Goal: Task Accomplishment & Management: Manage account settings

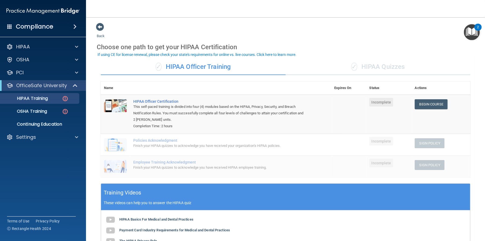
click at [221, 108] on div "This self-paced training is divided into four (4) modules based on the HIPAA, P…" at bounding box center [218, 113] width 171 height 19
click at [372, 101] on span "Incomplete" at bounding box center [381, 102] width 24 height 9
click at [422, 105] on link "Begin Course" at bounding box center [431, 104] width 33 height 10
click at [27, 138] on p "Settings" at bounding box center [26, 137] width 20 height 6
click at [30, 165] on p "My Users" at bounding box center [39, 162] width 73 height 5
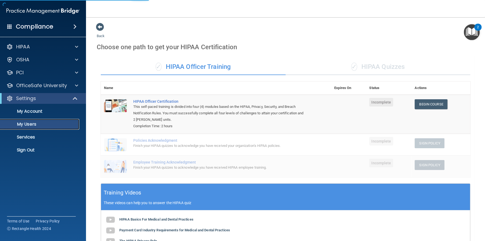
select select "20"
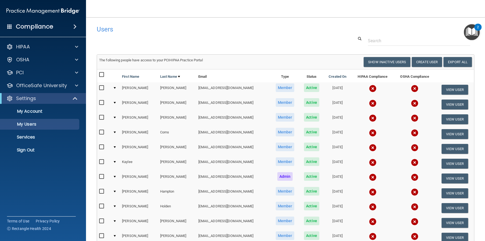
click at [115, 104] on td at bounding box center [115, 104] width 9 height 15
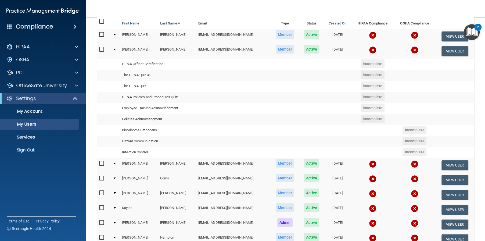
scroll to position [54, 0]
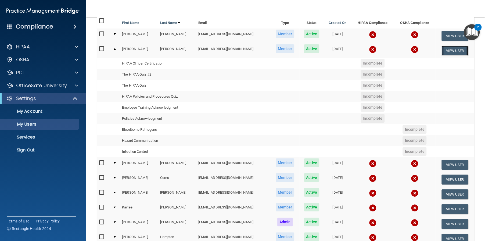
click at [449, 52] on button "View User" at bounding box center [455, 51] width 27 height 10
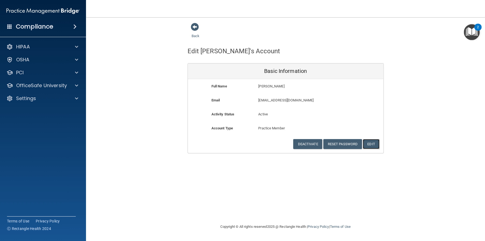
click at [371, 144] on button "Edit" at bounding box center [371, 144] width 16 height 10
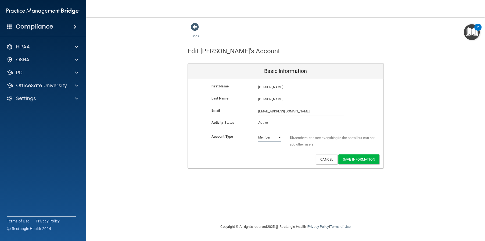
click at [279, 136] on select "Admin Member" at bounding box center [269, 137] width 23 height 8
click at [267, 123] on p "Active" at bounding box center [269, 122] width 23 height 6
click at [310, 111] on input "[EMAIL_ADDRESS][DOMAIN_NAME]" at bounding box center [301, 111] width 86 height 8
click at [298, 158] on div "Deactivate Reset Password Edit Cancel Save Information" at bounding box center [286, 159] width 196 height 10
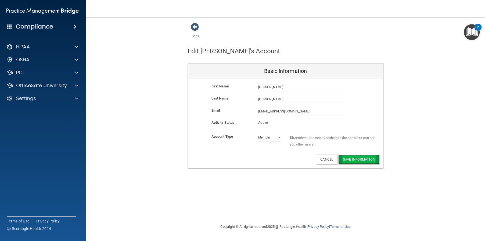
click at [361, 159] on button "Save Information" at bounding box center [359, 159] width 41 height 10
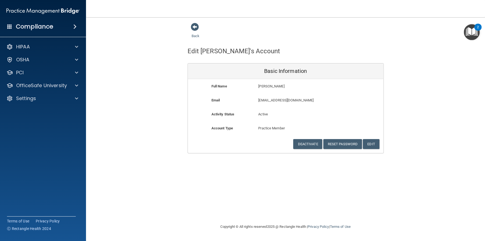
click at [198, 172] on div "Back Edit [PERSON_NAME]'s Account Basic Information Full Name [PERSON_NAME] [PE…" at bounding box center [286, 121] width 378 height 196
click at [346, 180] on div "Back Edit [PERSON_NAME]'s Account Basic Information Full Name [PERSON_NAME] [PE…" at bounding box center [286, 121] width 378 height 196
click at [197, 27] on span at bounding box center [195, 27] width 8 height 8
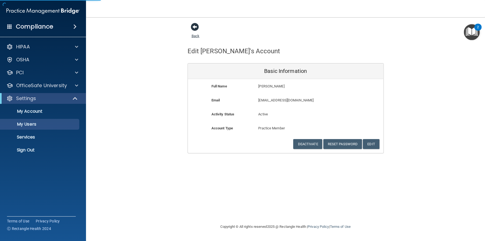
click at [193, 31] on span at bounding box center [195, 27] width 8 height 8
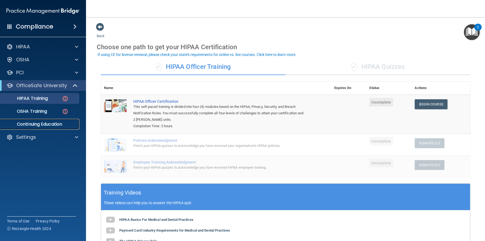
click at [42, 124] on p "Continuing Education" at bounding box center [39, 124] width 73 height 5
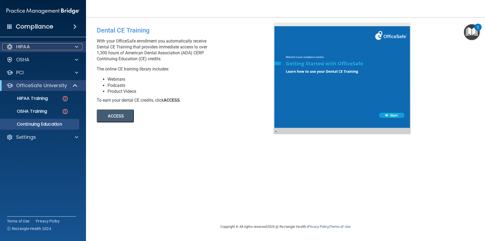
click at [49, 45] on div "HIPAA" at bounding box center [35, 47] width 67 height 6
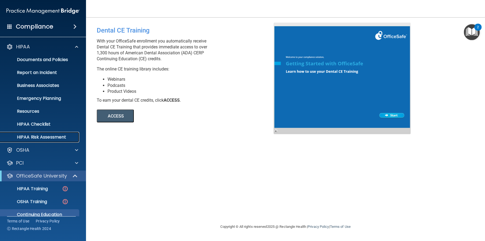
click at [53, 139] on p "HIPAA Risk Assessment" at bounding box center [39, 136] width 73 height 5
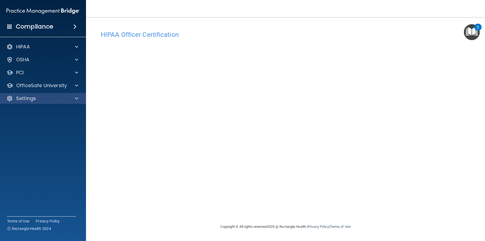
click at [19, 102] on div "Settings" at bounding box center [43, 98] width 86 height 11
click at [36, 97] on div "Settings" at bounding box center [35, 98] width 67 height 6
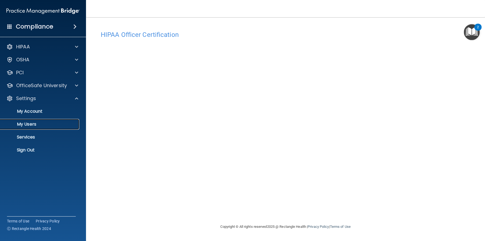
click at [47, 125] on p "My Users" at bounding box center [39, 124] width 73 height 5
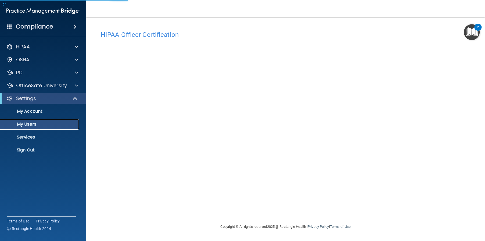
select select "20"
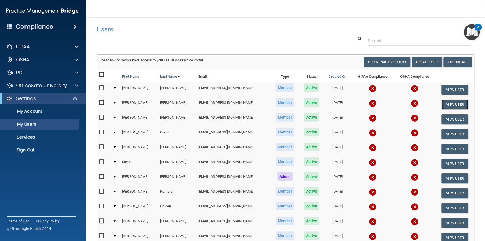
click at [442, 104] on button "View User" at bounding box center [455, 104] width 27 height 10
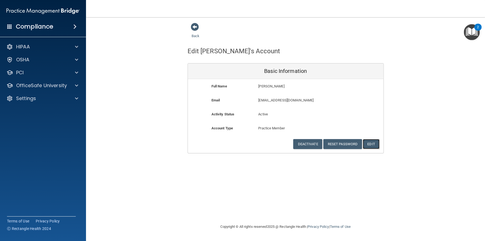
click at [371, 143] on button "Edit" at bounding box center [371, 144] width 16 height 10
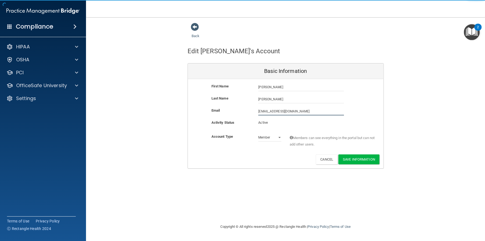
click at [317, 112] on input "scarter@alamontdental.com" at bounding box center [301, 111] width 86 height 8
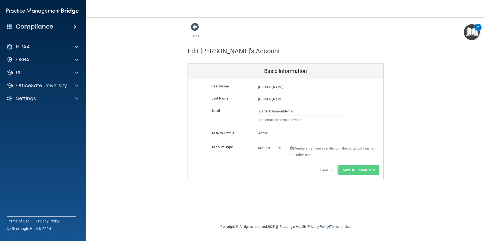
click at [304, 111] on input "scarter@alamontdental" at bounding box center [301, 111] width 86 height 8
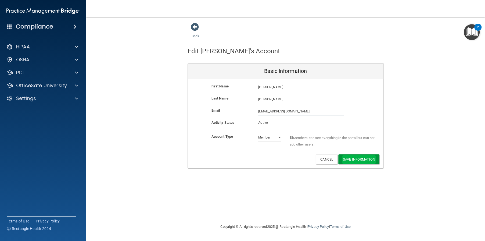
type input "[EMAIL_ADDRESS][DOMAIN_NAME]"
click at [361, 157] on button "Save Information" at bounding box center [359, 159] width 41 height 10
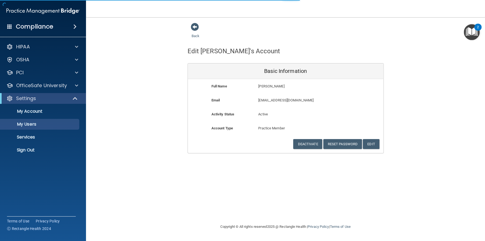
select select "20"
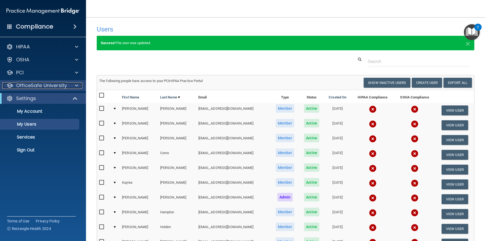
click at [57, 86] on p "OfficeSafe University" at bounding box center [41, 85] width 51 height 6
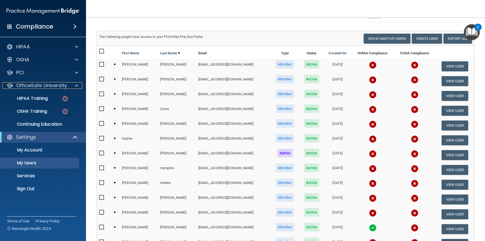
scroll to position [54, 0]
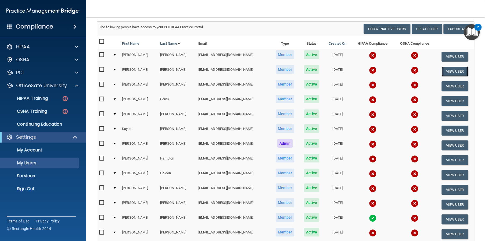
click at [442, 72] on button "View User" at bounding box center [455, 71] width 27 height 10
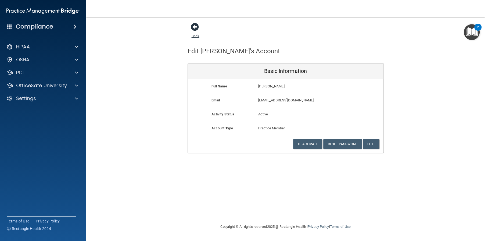
click at [196, 28] on span at bounding box center [195, 27] width 8 height 8
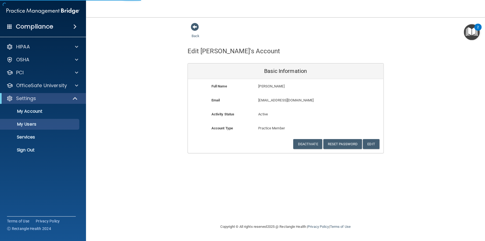
select select "20"
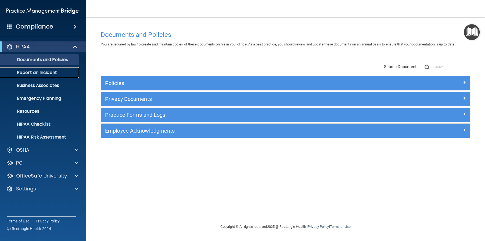
click at [53, 74] on p "Report an Incident" at bounding box center [39, 72] width 73 height 5
